Goal: Find specific page/section: Find specific page/section

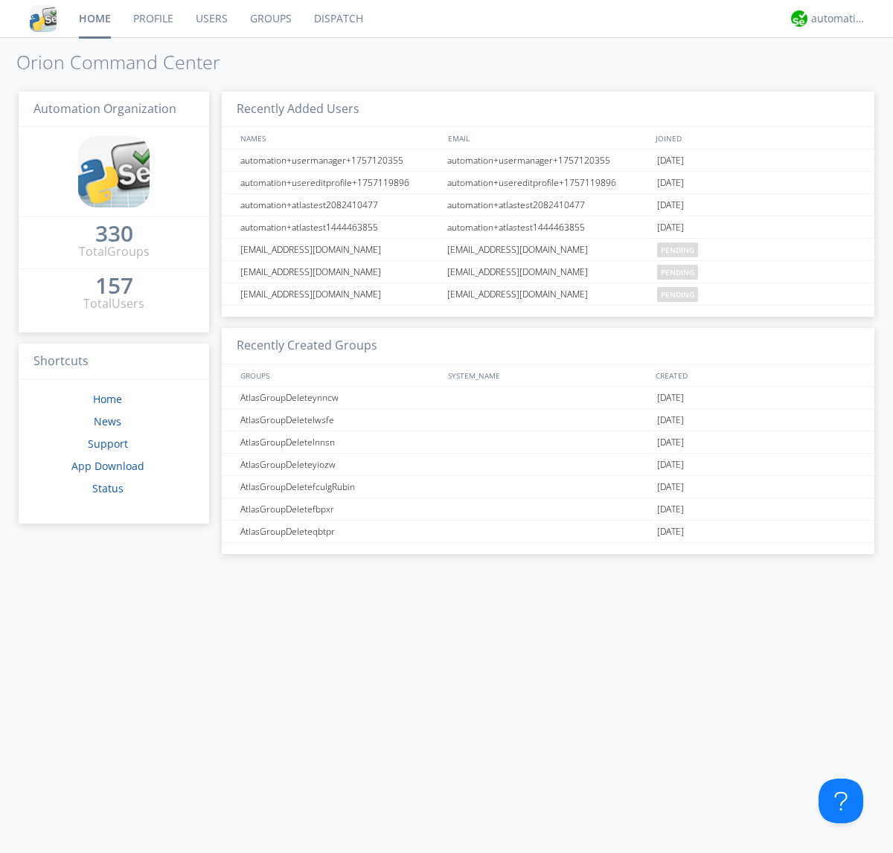
click at [337, 19] on link "Dispatch" at bounding box center [338, 18] width 71 height 37
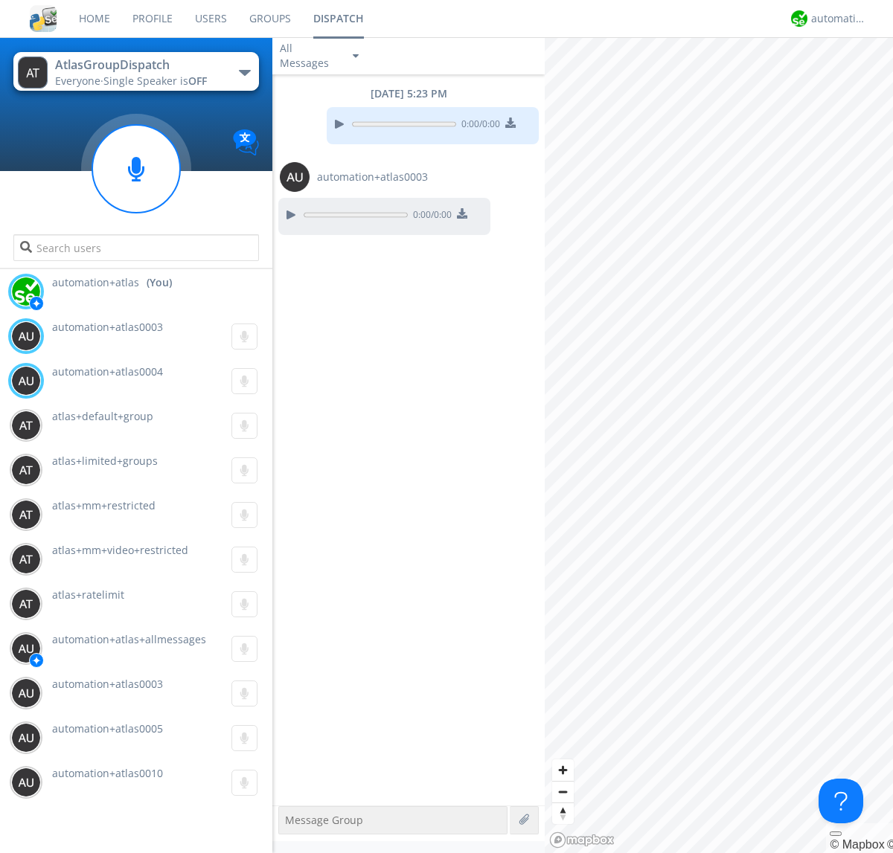
click at [244, 72] on div "button" at bounding box center [245, 73] width 12 height 6
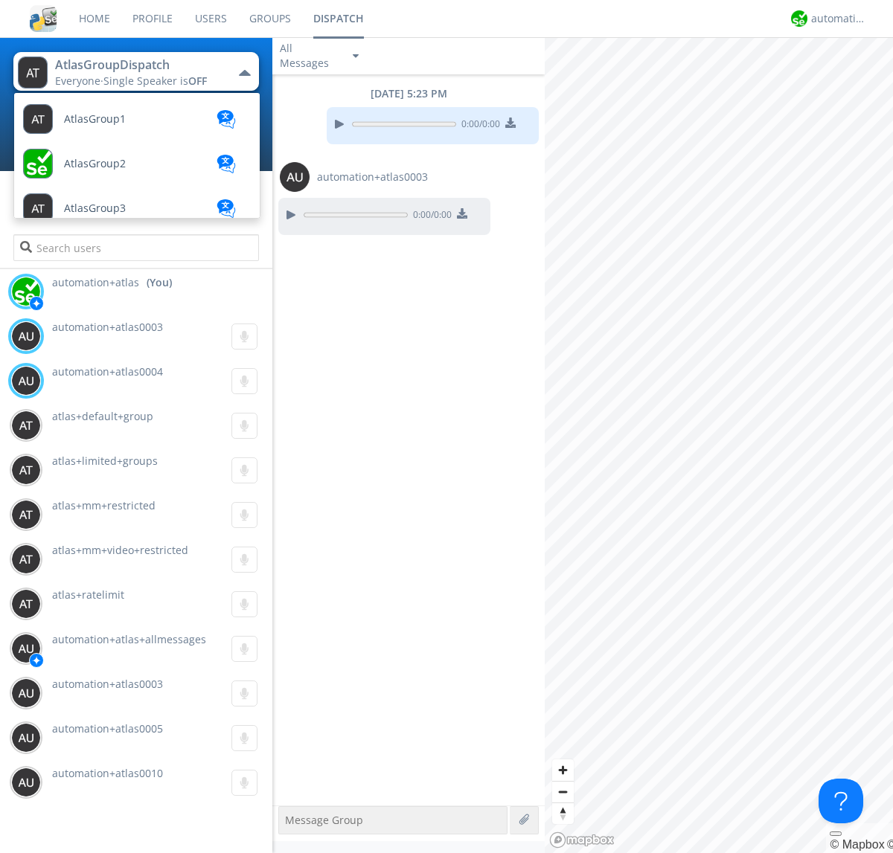
click at [115, 605] on span "AtlasGroupDispatch2" at bounding box center [117, 610] width 106 height 11
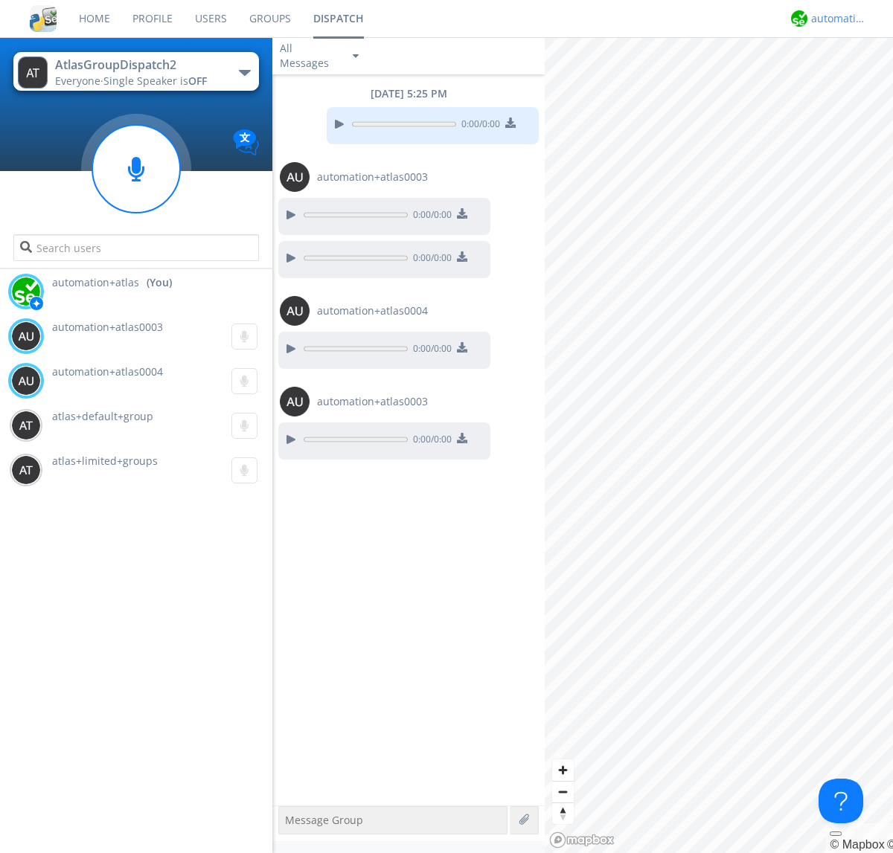
click at [835, 19] on div "automation+atlas" at bounding box center [839, 18] width 56 height 15
